Goal: Navigation & Orientation: Find specific page/section

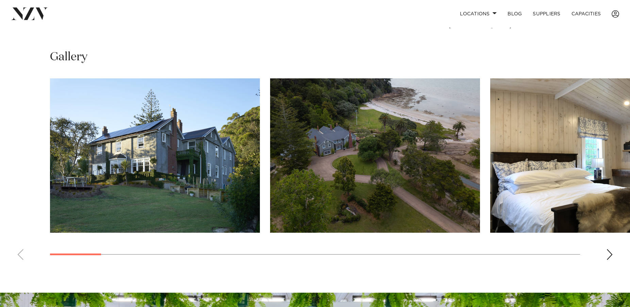
scroll to position [509, 0]
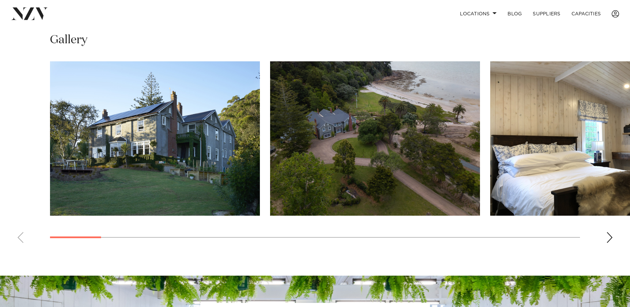
click at [158, 143] on img "1 / 25" at bounding box center [155, 138] width 210 height 154
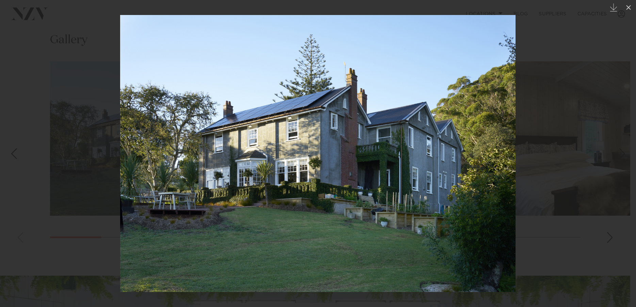
click at [609, 227] on div at bounding box center [318, 153] width 636 height 307
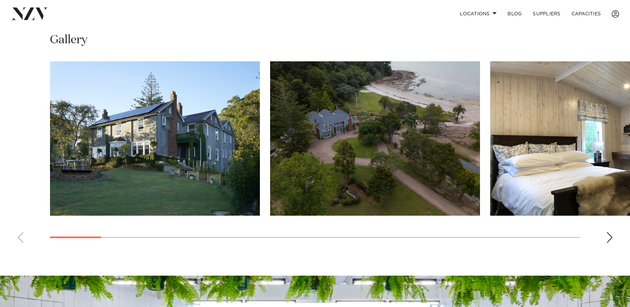
click at [608, 232] on div "Next slide" at bounding box center [609, 237] width 7 height 11
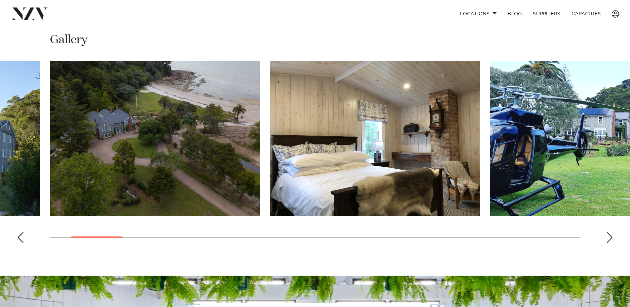
click at [608, 232] on div "Next slide" at bounding box center [609, 237] width 7 height 11
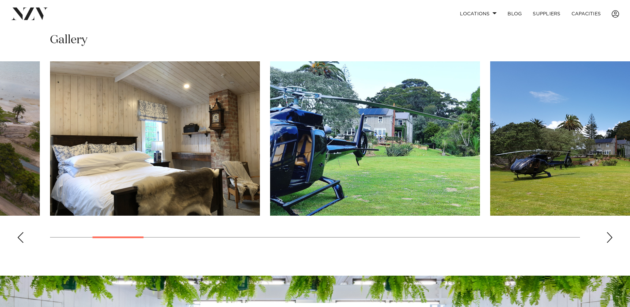
click at [608, 232] on div "Next slide" at bounding box center [609, 237] width 7 height 11
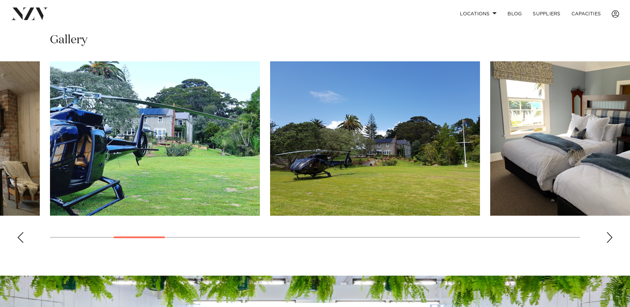
click at [608, 232] on div "Next slide" at bounding box center [609, 237] width 7 height 11
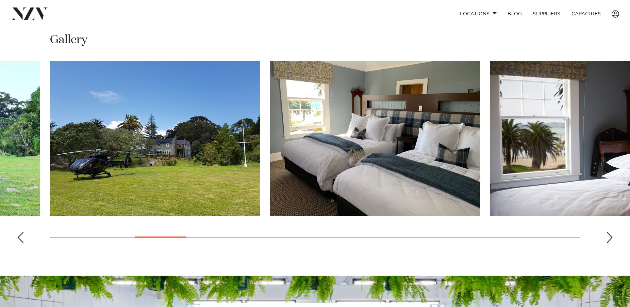
click at [608, 232] on div "Next slide" at bounding box center [609, 237] width 7 height 11
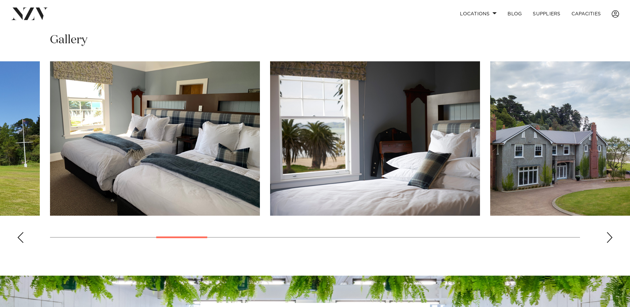
click at [608, 232] on div "Next slide" at bounding box center [609, 237] width 7 height 11
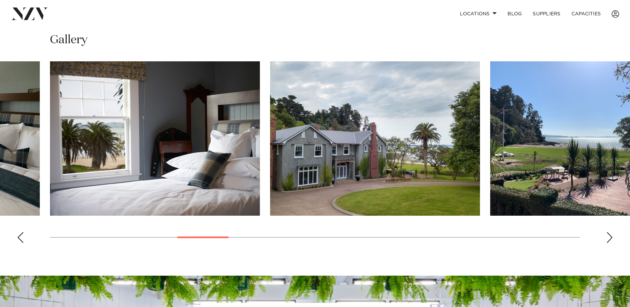
click at [608, 232] on div "Next slide" at bounding box center [609, 237] width 7 height 11
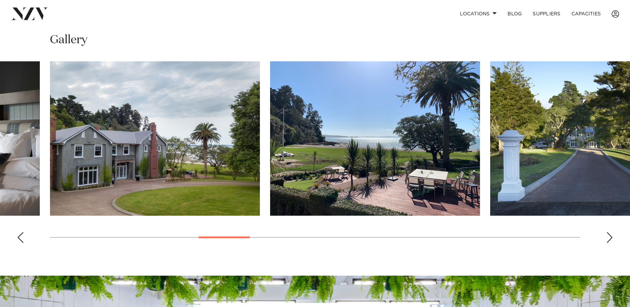
click at [608, 232] on div "Next slide" at bounding box center [609, 237] width 7 height 11
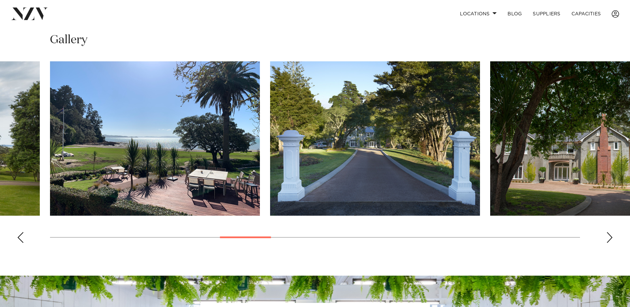
click at [608, 232] on div "Next slide" at bounding box center [609, 237] width 7 height 11
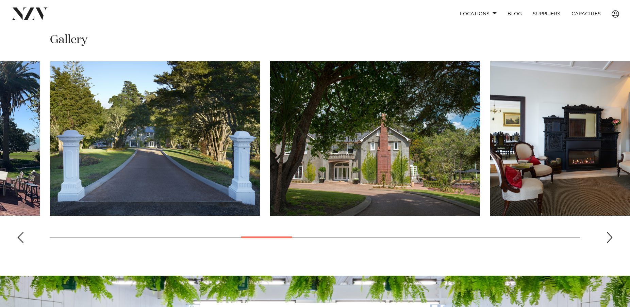
click at [608, 232] on div "Next slide" at bounding box center [609, 237] width 7 height 11
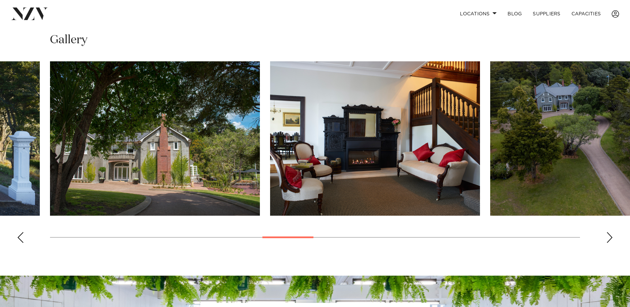
click at [608, 232] on div "Next slide" at bounding box center [609, 237] width 7 height 11
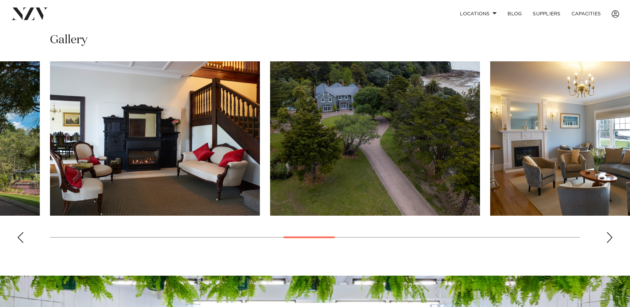
click at [608, 232] on div "Next slide" at bounding box center [609, 237] width 7 height 11
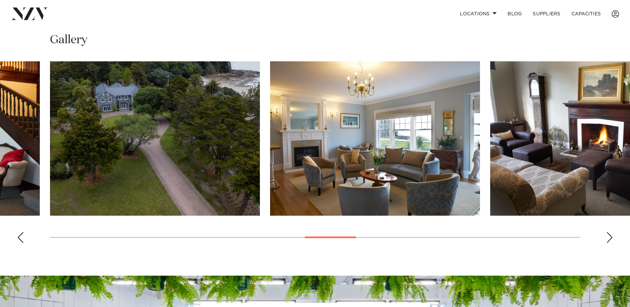
click at [608, 232] on div "Next slide" at bounding box center [609, 237] width 7 height 11
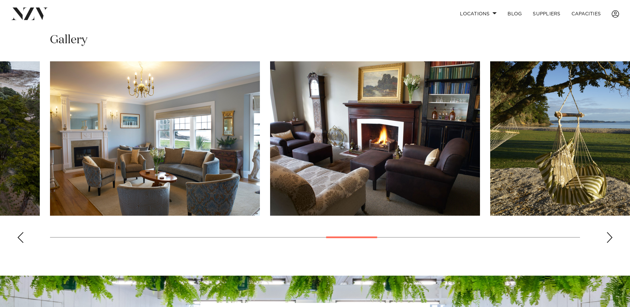
click at [608, 232] on div "Next slide" at bounding box center [609, 237] width 7 height 11
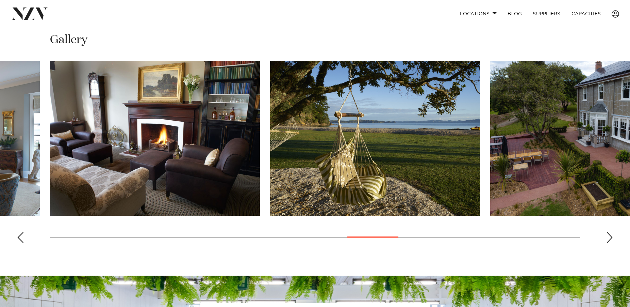
click at [608, 232] on div "Next slide" at bounding box center [609, 237] width 7 height 11
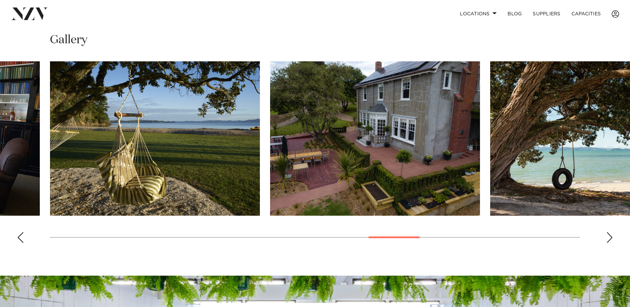
click at [608, 232] on div "Next slide" at bounding box center [609, 237] width 7 height 11
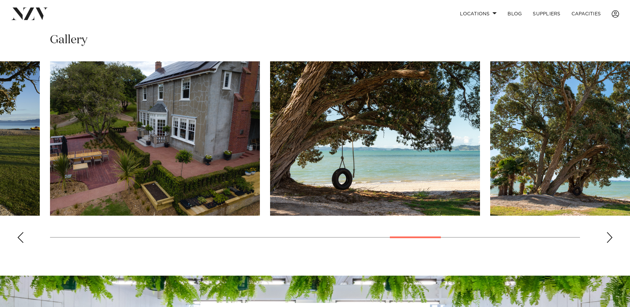
click at [608, 232] on div "Next slide" at bounding box center [609, 237] width 7 height 11
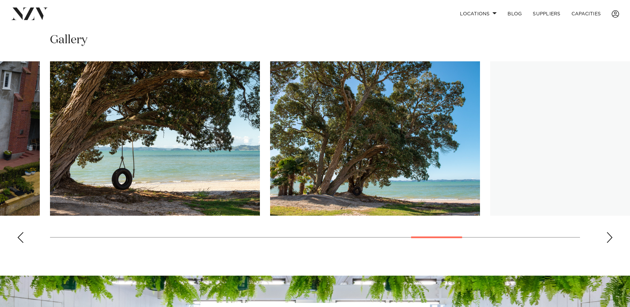
click at [608, 232] on div "Next slide" at bounding box center [609, 237] width 7 height 11
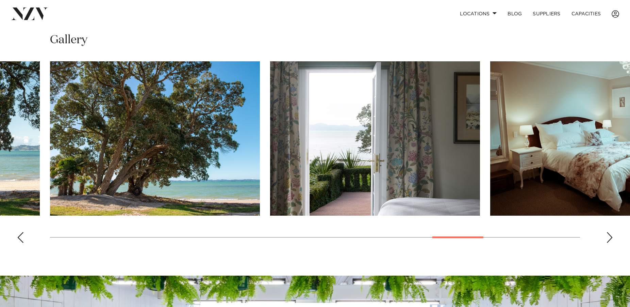
click at [608, 232] on div "Next slide" at bounding box center [609, 237] width 7 height 11
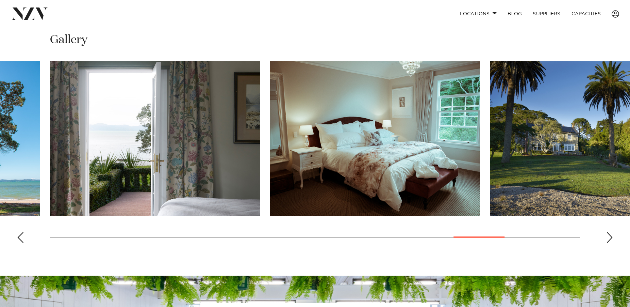
click at [608, 232] on div "Next slide" at bounding box center [609, 237] width 7 height 11
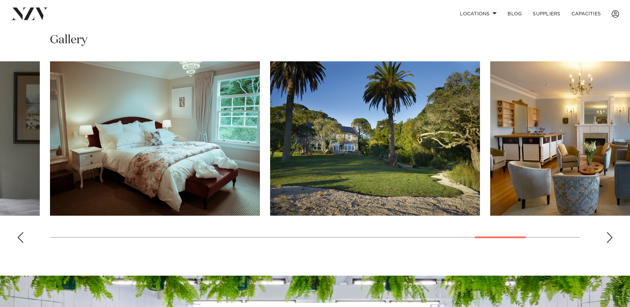
click at [608, 232] on div "Next slide" at bounding box center [609, 237] width 7 height 11
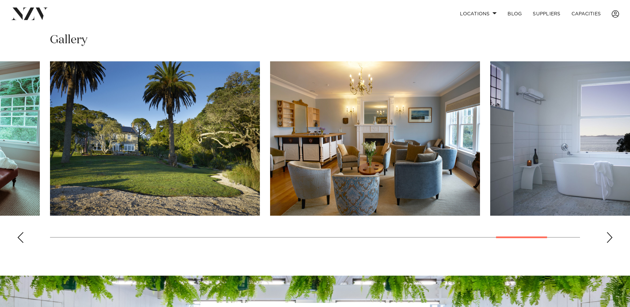
click at [608, 232] on div "Next slide" at bounding box center [609, 237] width 7 height 11
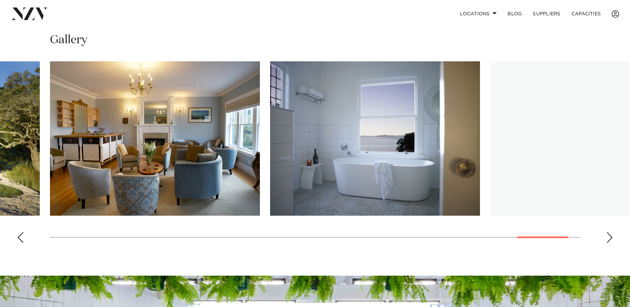
click at [608, 232] on div "Next slide" at bounding box center [609, 237] width 7 height 11
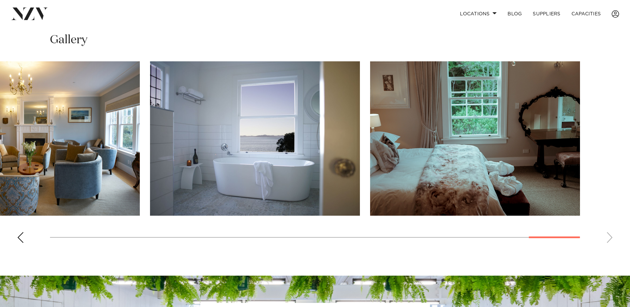
click at [608, 227] on swiper-container at bounding box center [315, 154] width 630 height 187
click at [630, 224] on swiper-container at bounding box center [315, 154] width 630 height 187
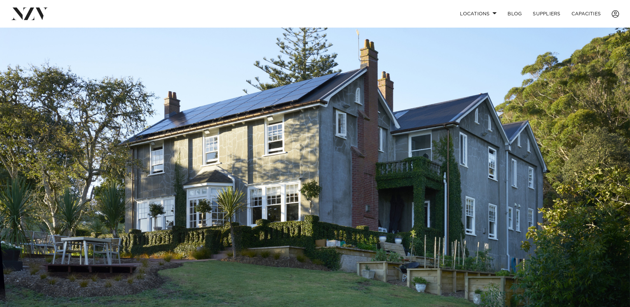
click at [462, 167] on img at bounding box center [315, 175] width 630 height 295
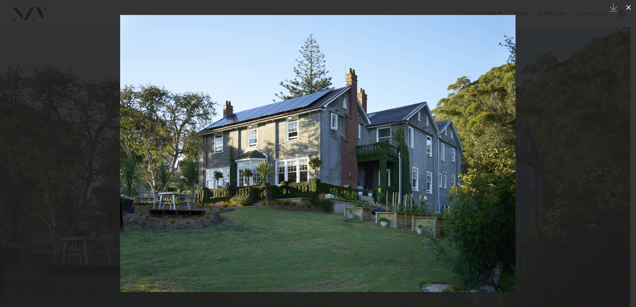
click at [626, 7] on icon at bounding box center [628, 7] width 8 height 8
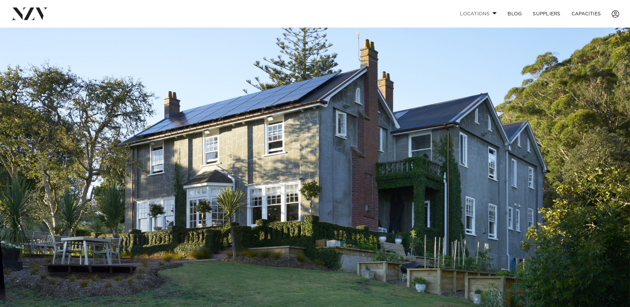
click at [493, 14] on span at bounding box center [495, 13] width 4 height 2
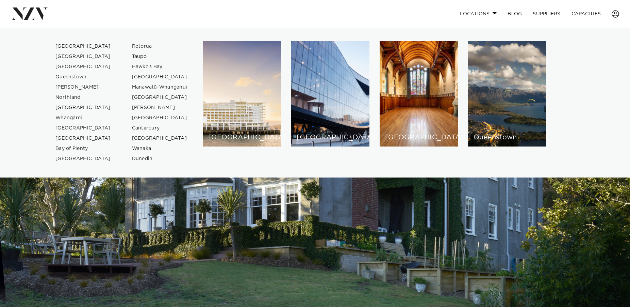
click at [493, 14] on span at bounding box center [495, 13] width 4 height 2
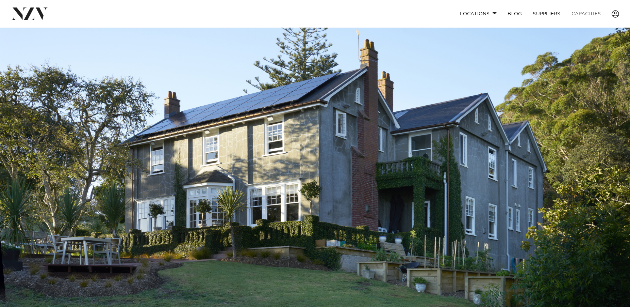
click at [590, 16] on link "Capacities" at bounding box center [586, 13] width 40 height 15
